Goal: Task Accomplishment & Management: Manage account settings

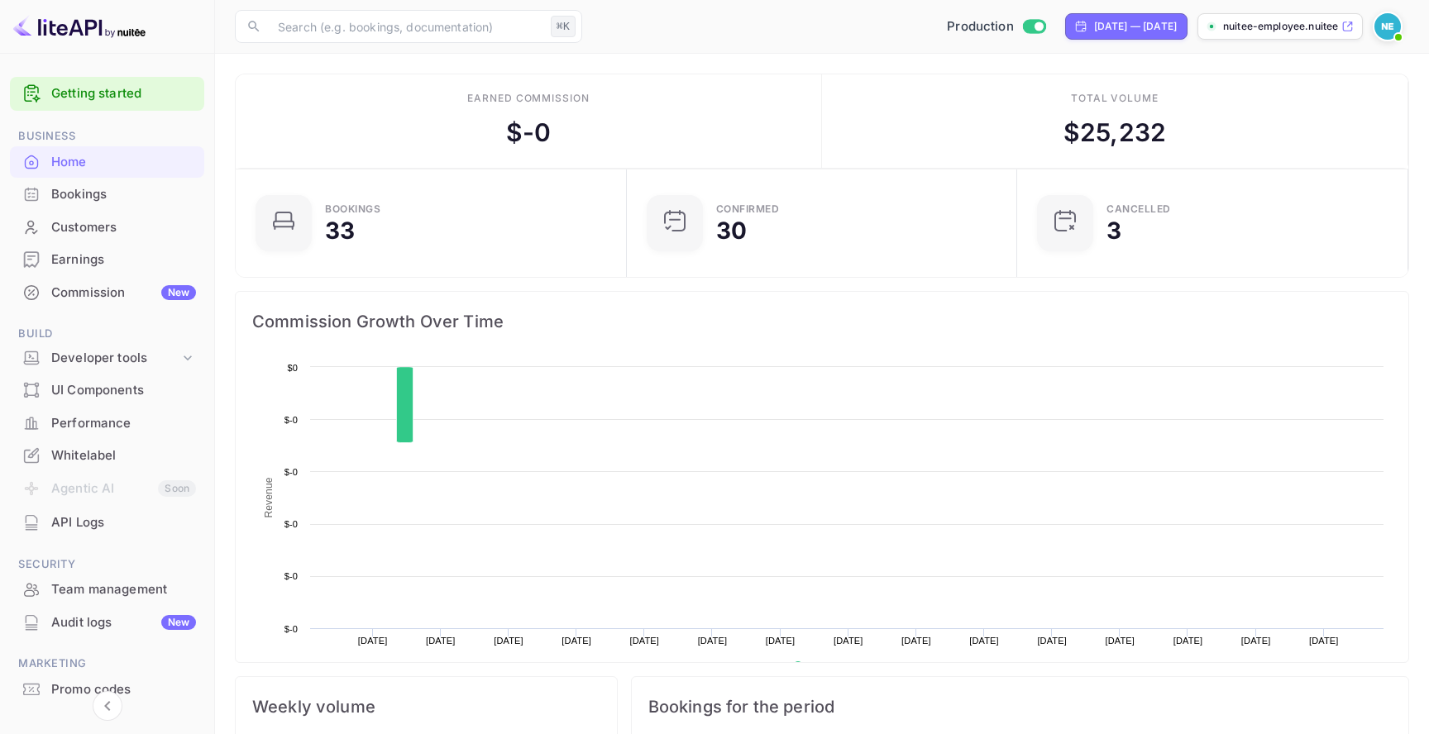
click at [1379, 12] on span at bounding box center [1388, 27] width 30 height 30
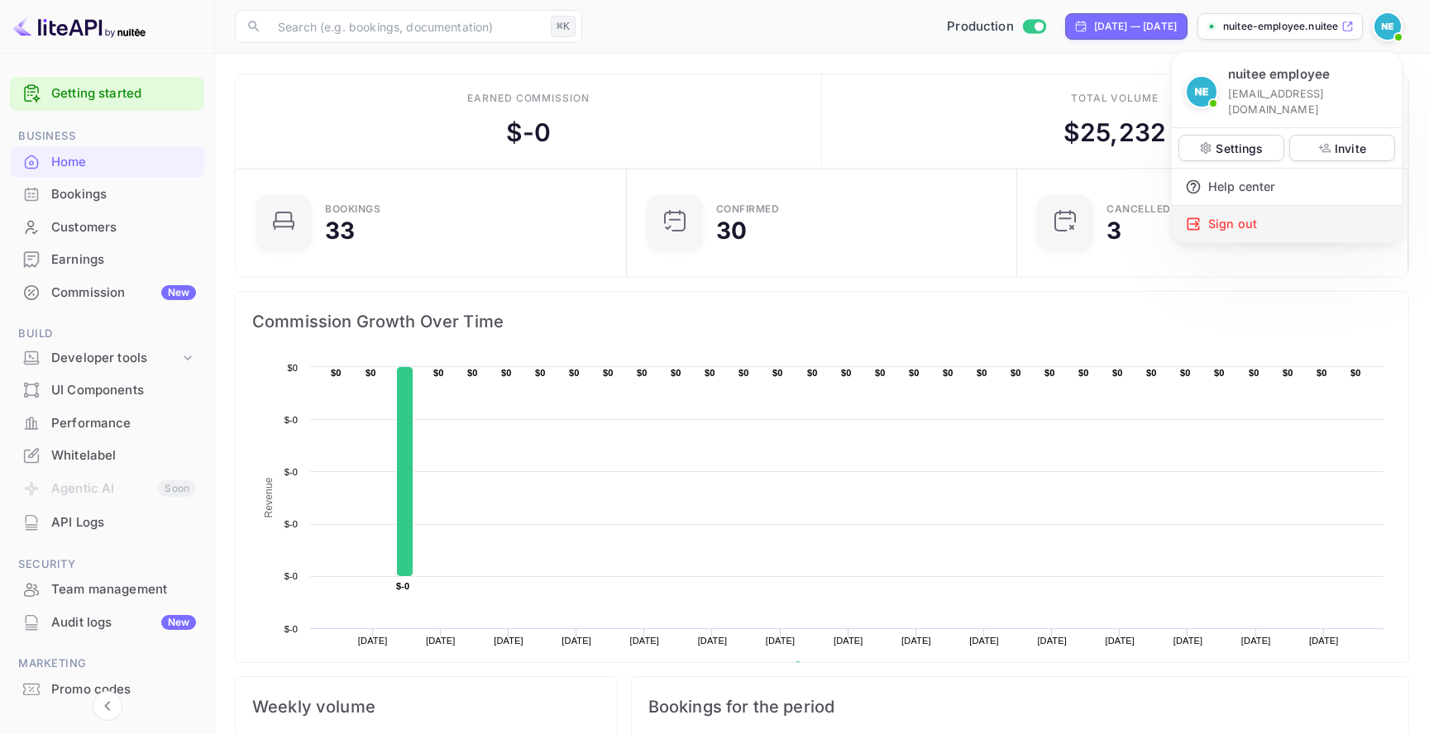
click at [1253, 212] on div "Sign out" at bounding box center [1287, 224] width 230 height 36
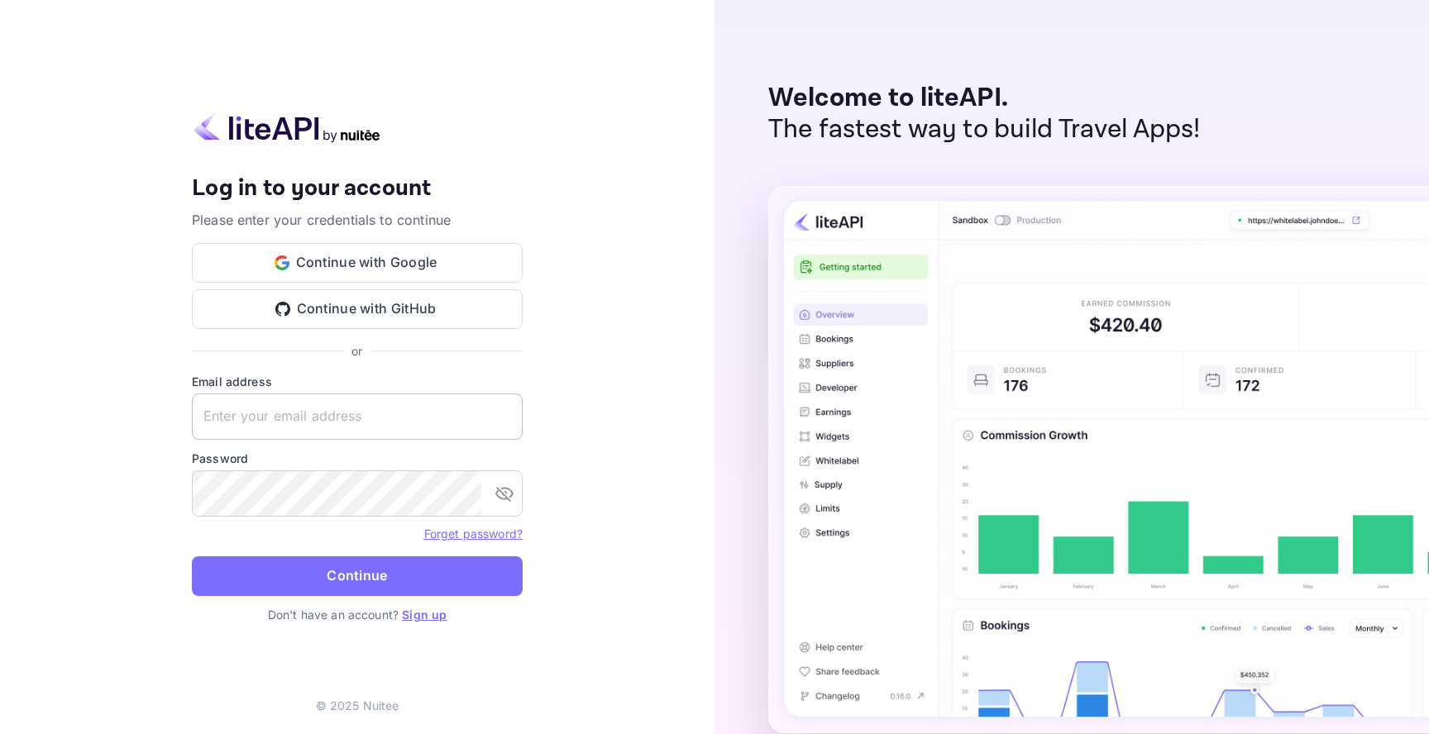
click at [406, 416] on input "text" at bounding box center [357, 417] width 331 height 46
type input "[EMAIL_ADDRESS][DOMAIN_NAME]"
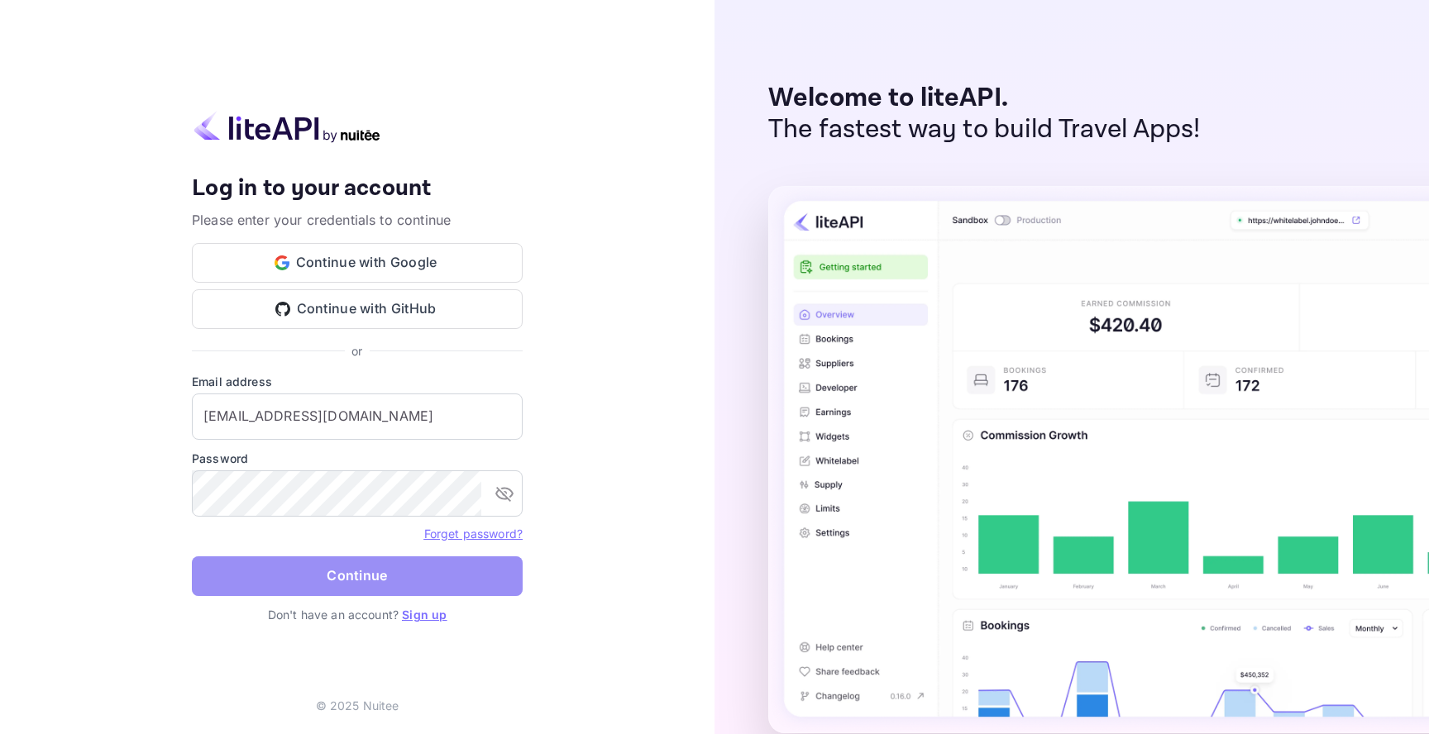
click at [470, 585] on button "Continue" at bounding box center [357, 576] width 331 height 40
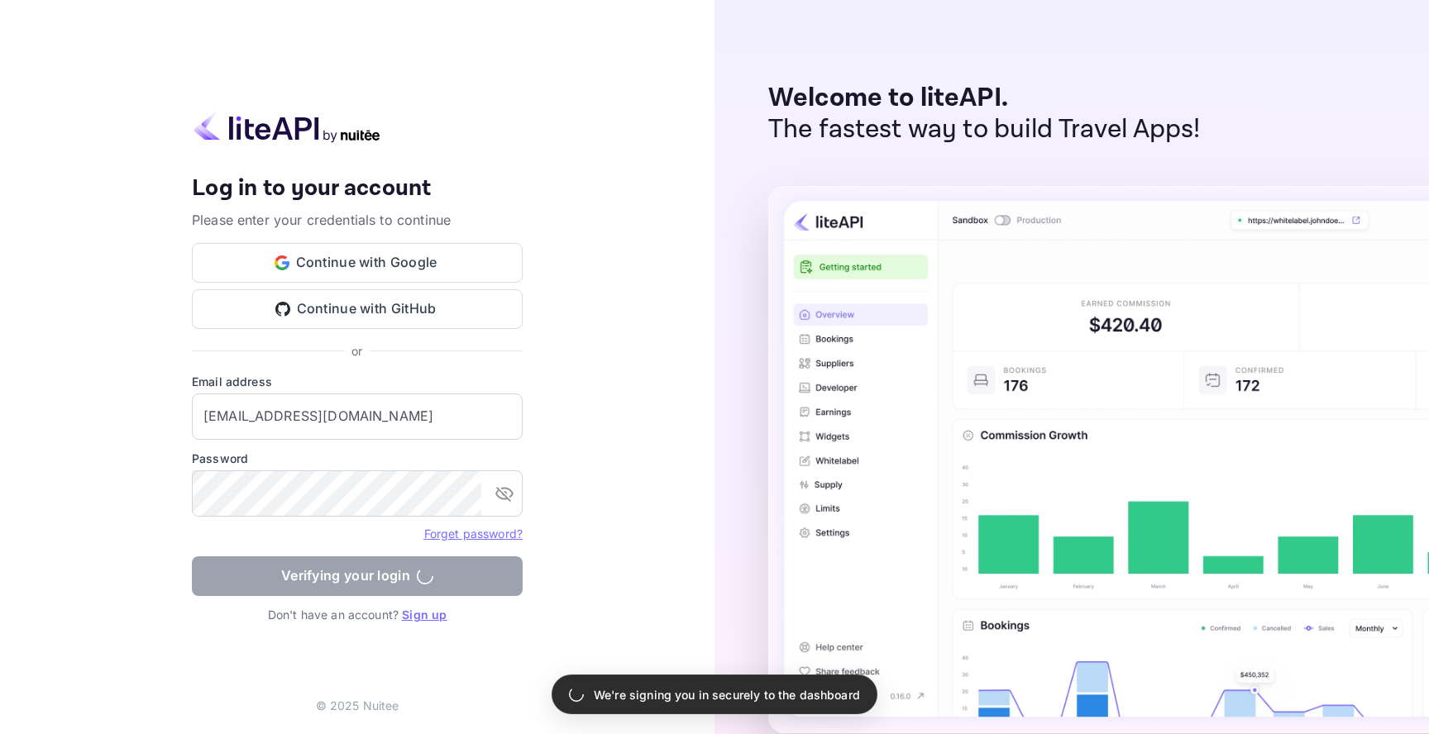
click at [673, 689] on p "We're signing you in securely to the dashboard" at bounding box center [727, 694] width 266 height 17
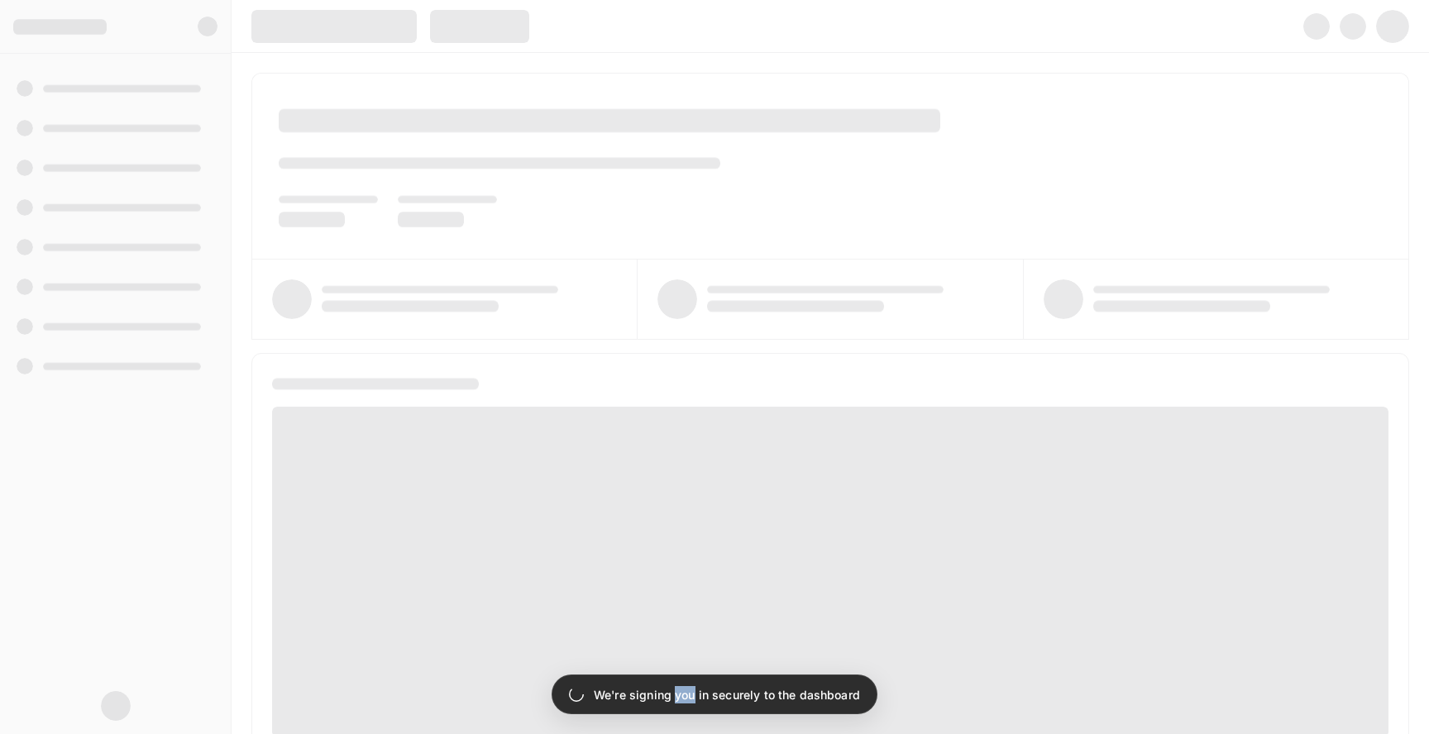
click at [673, 689] on p "We're signing you in securely to the dashboard" at bounding box center [727, 694] width 266 height 17
copy body "We're signing you in securely to the dashboard"
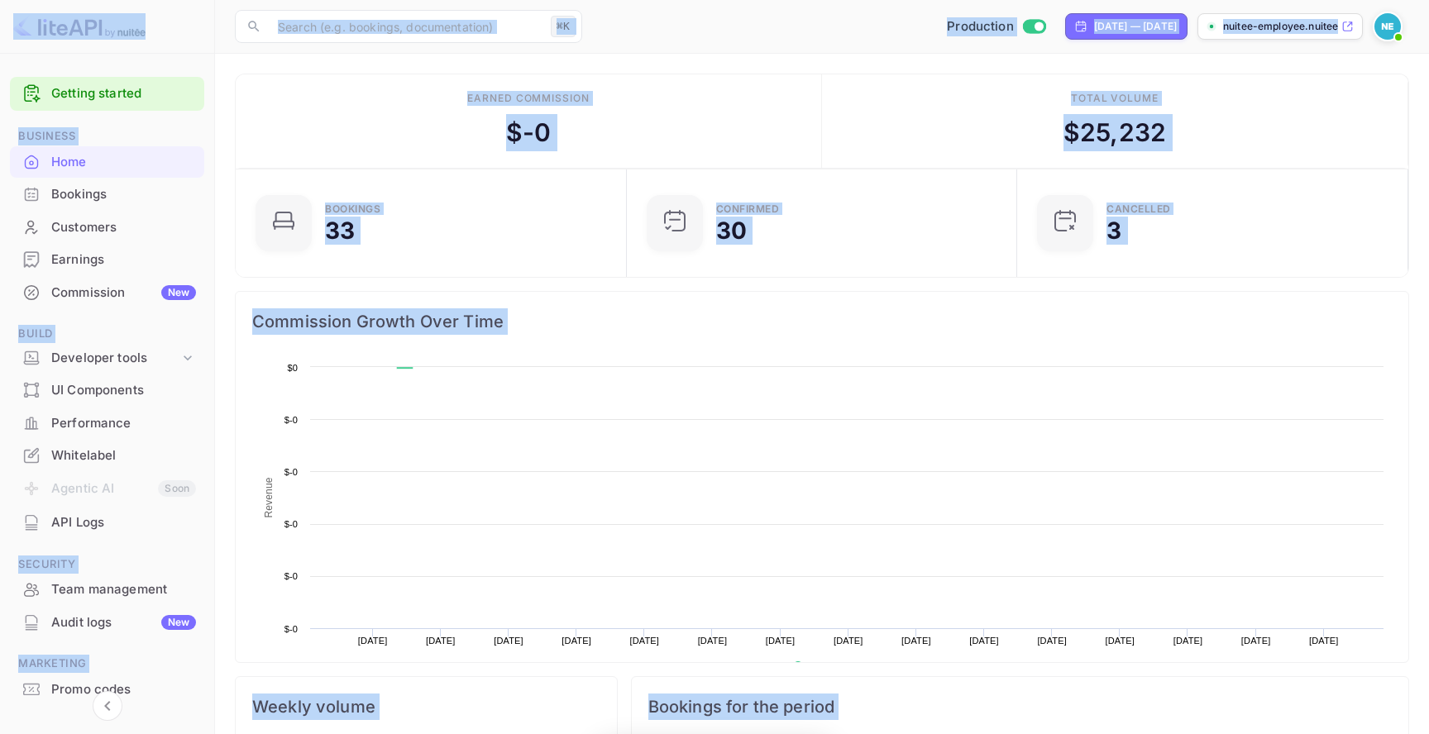
click at [1383, 41] on div "​ ⌘K ​ Production [DATE] — [DATE] nuitee-employee.nuitee..." at bounding box center [822, 26] width 1214 height 53
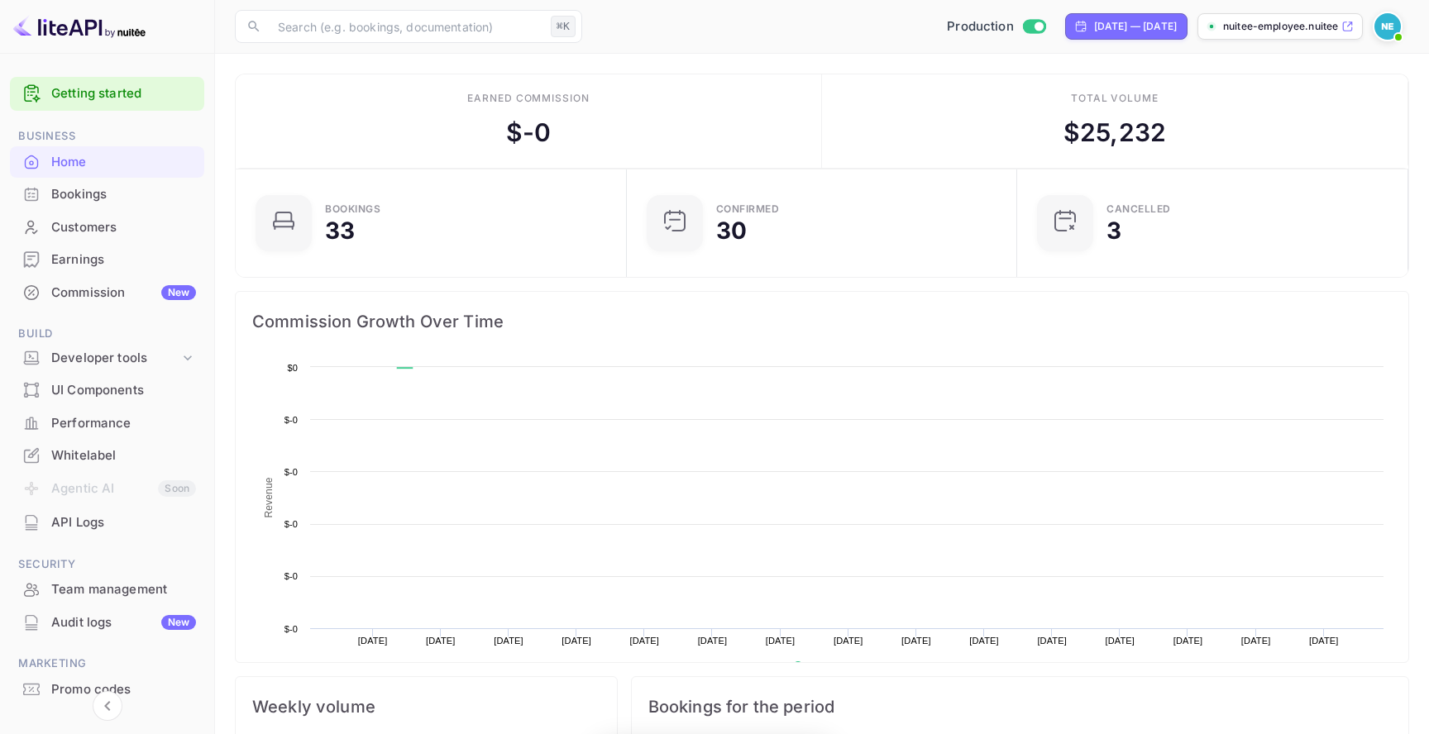
scroll to position [269, 381]
click at [1390, 36] on span at bounding box center [1398, 37] width 17 height 17
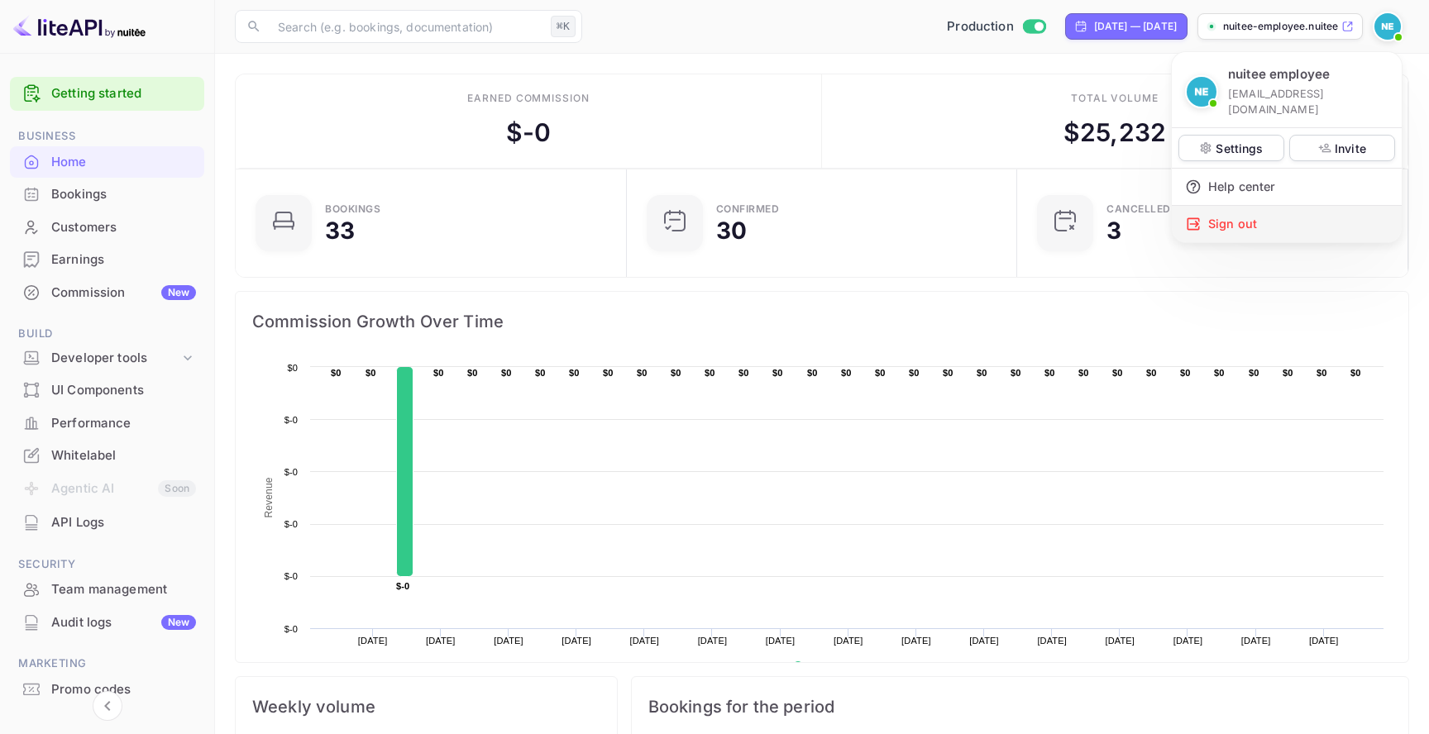
click at [1268, 212] on div "Sign out" at bounding box center [1287, 224] width 230 height 36
